Goal: Transaction & Acquisition: Purchase product/service

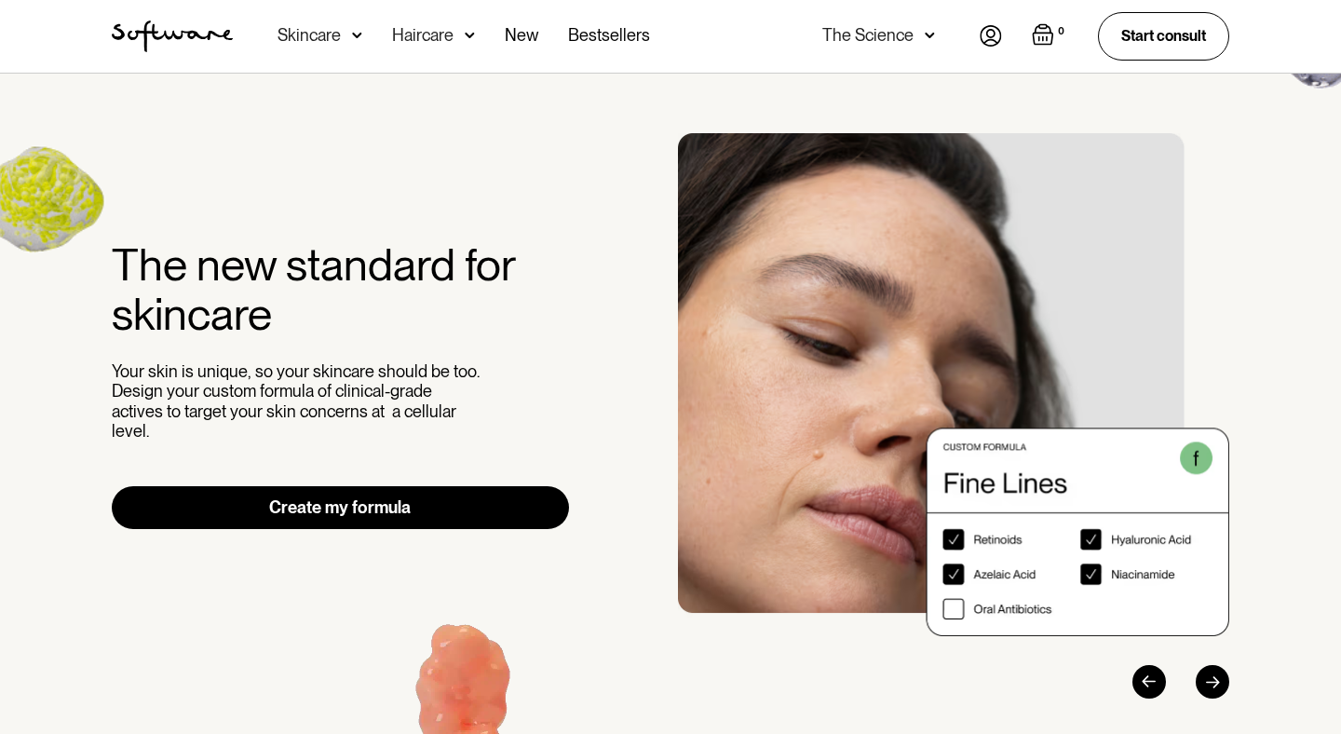
click at [310, 35] on div "Skincare" at bounding box center [309, 35] width 63 height 19
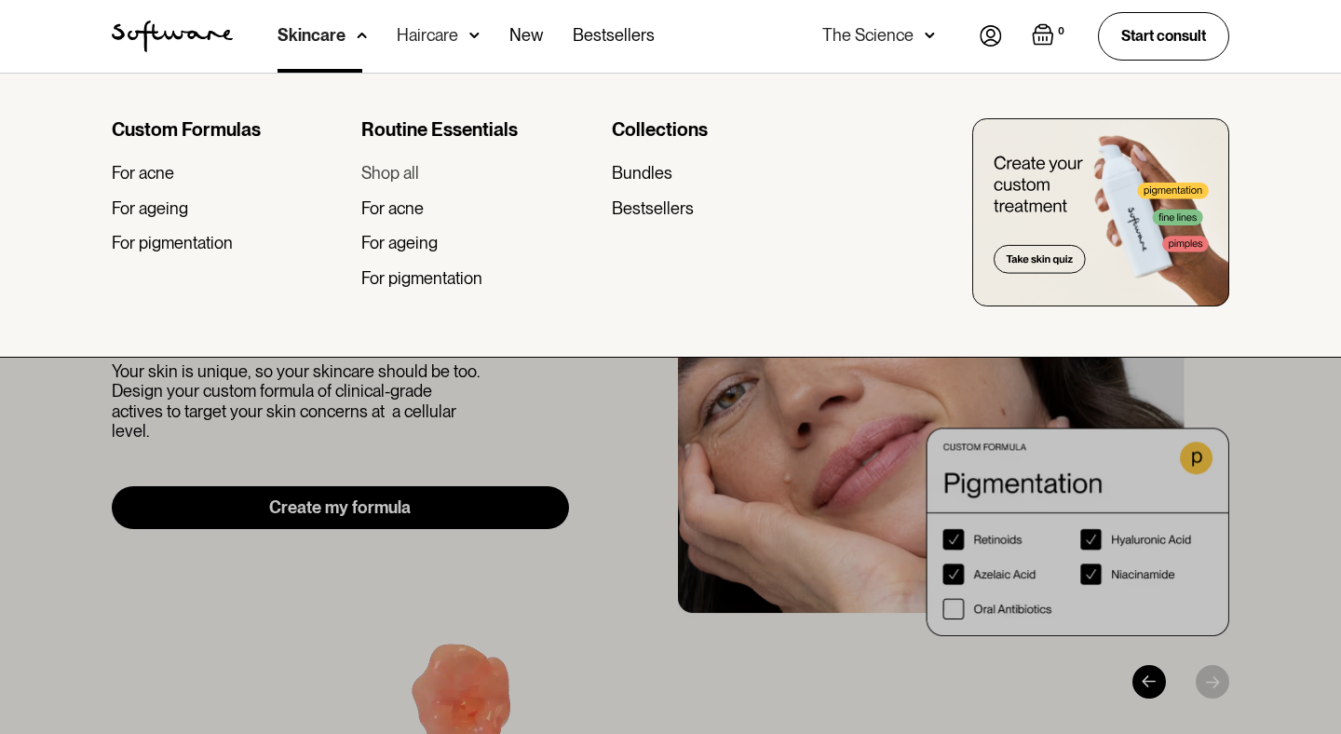
click at [410, 178] on div "Shop all" at bounding box center [390, 173] width 58 height 20
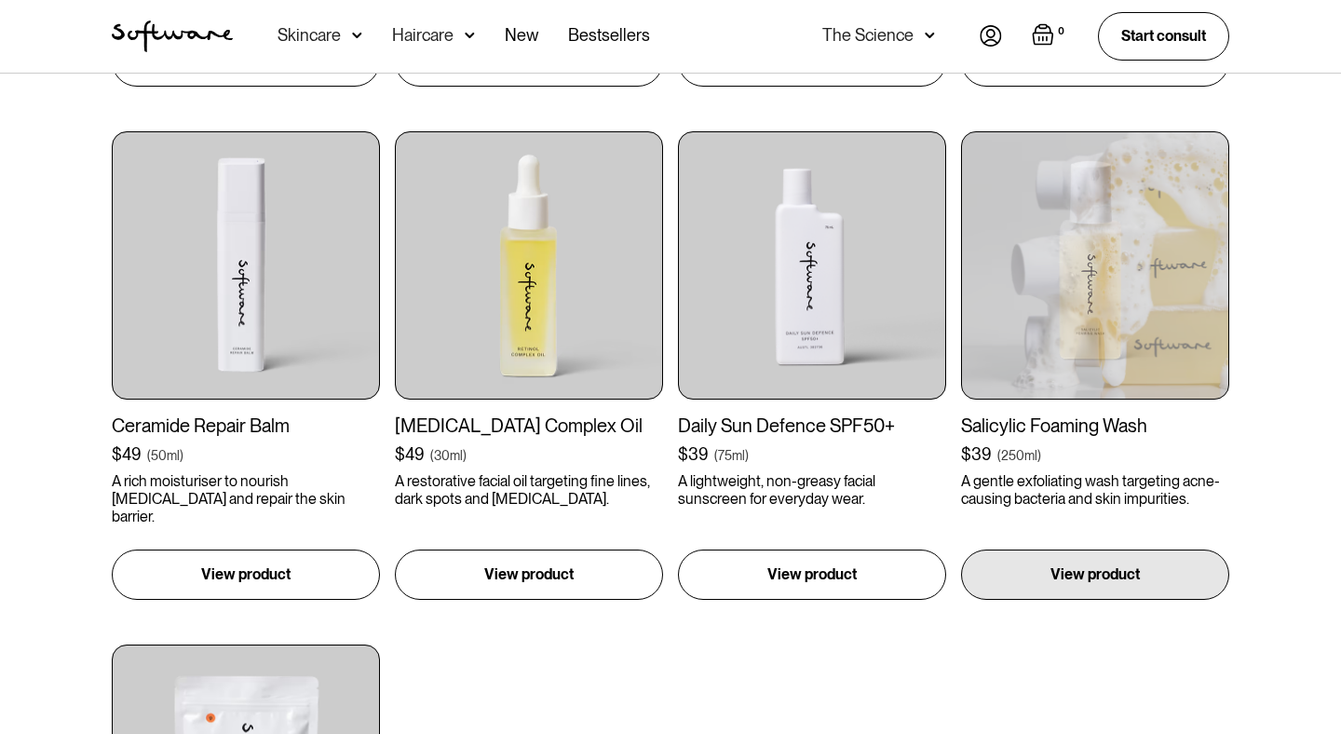
scroll to position [1843, 0]
